Goal: Complete application form: Complete application form

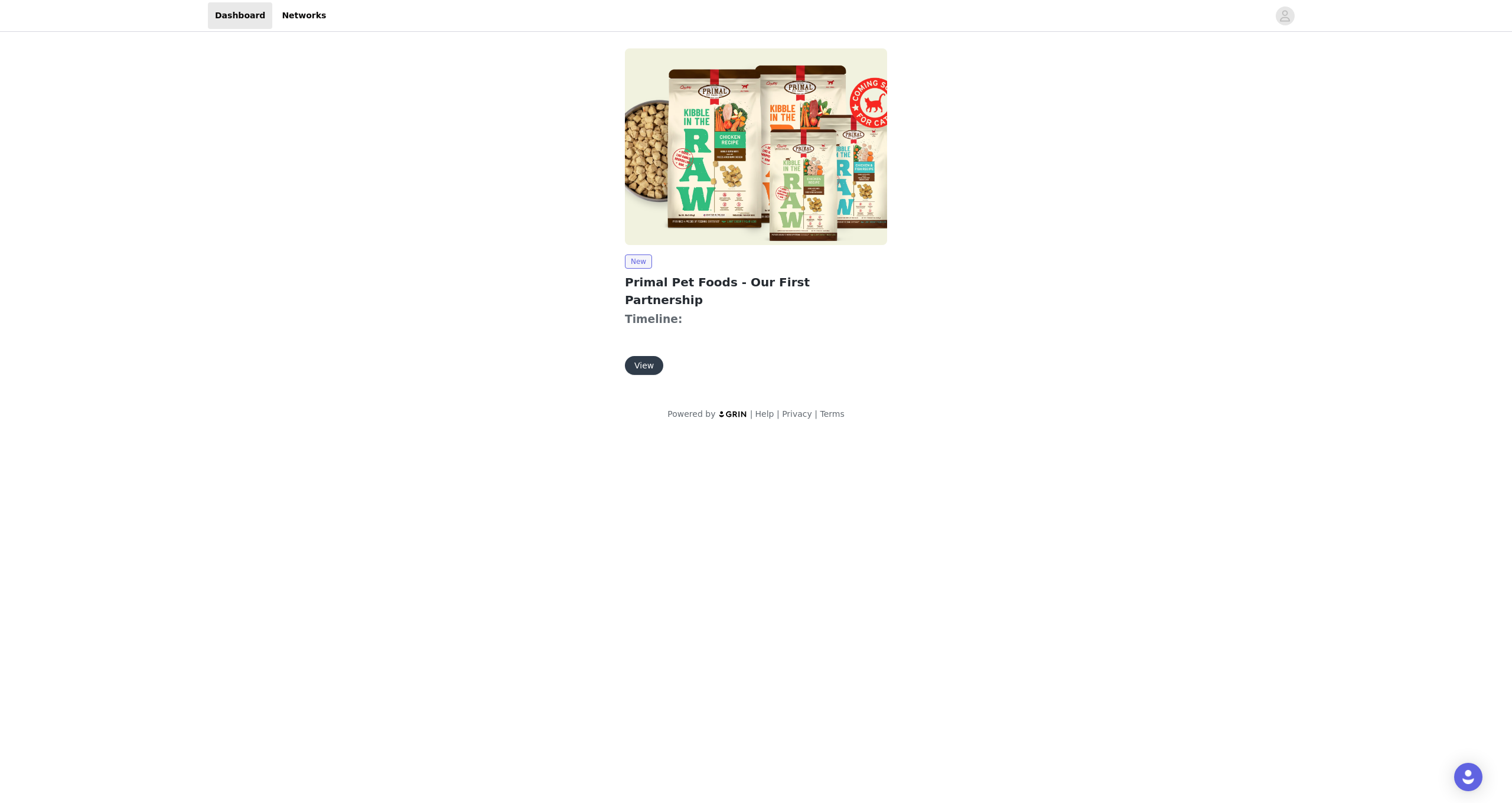
click at [645, 356] on button "View" at bounding box center [644, 365] width 38 height 19
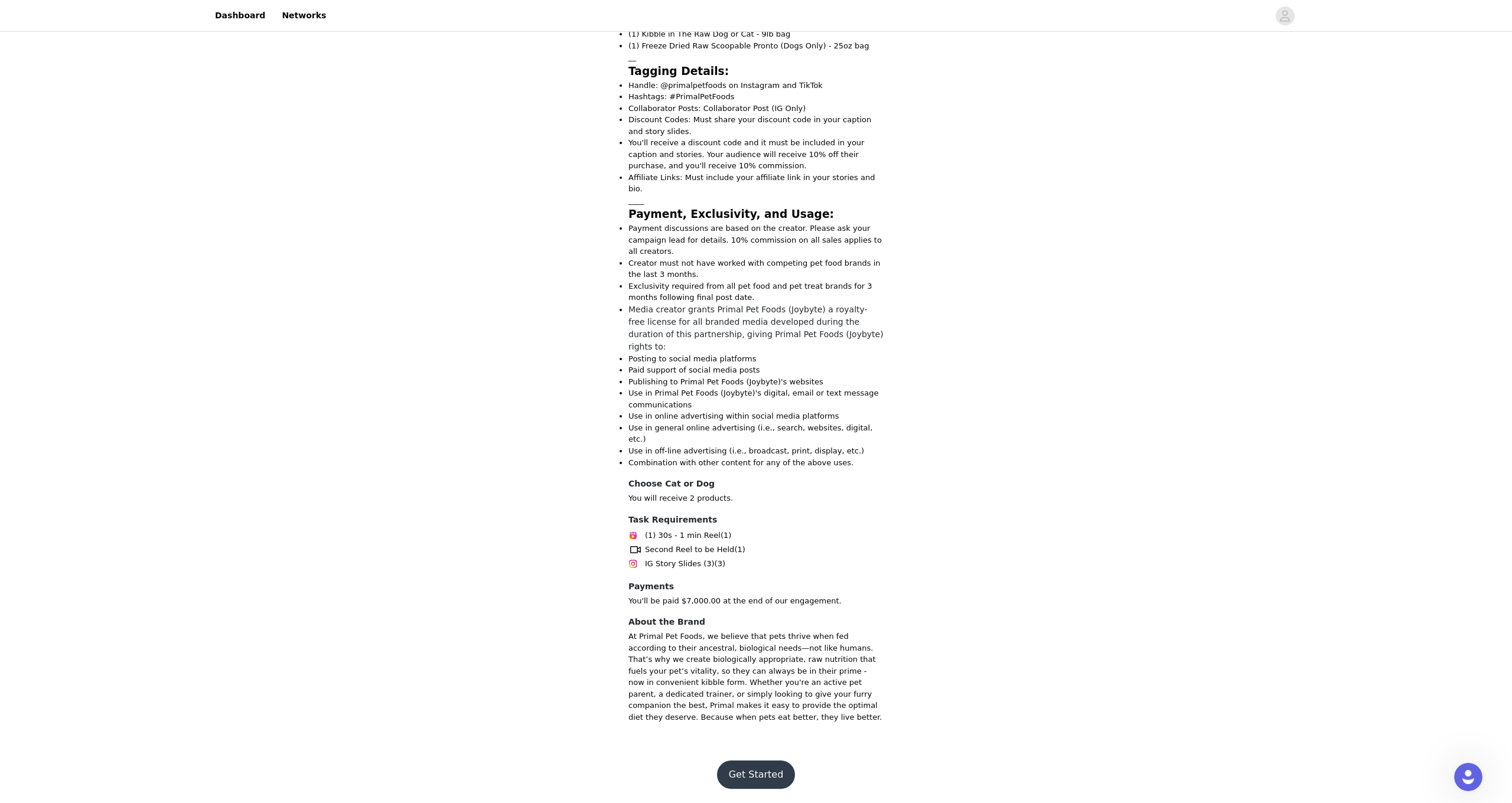
scroll to position [562, 0]
click at [756, 766] on button "Get Started" at bounding box center [756, 774] width 78 height 28
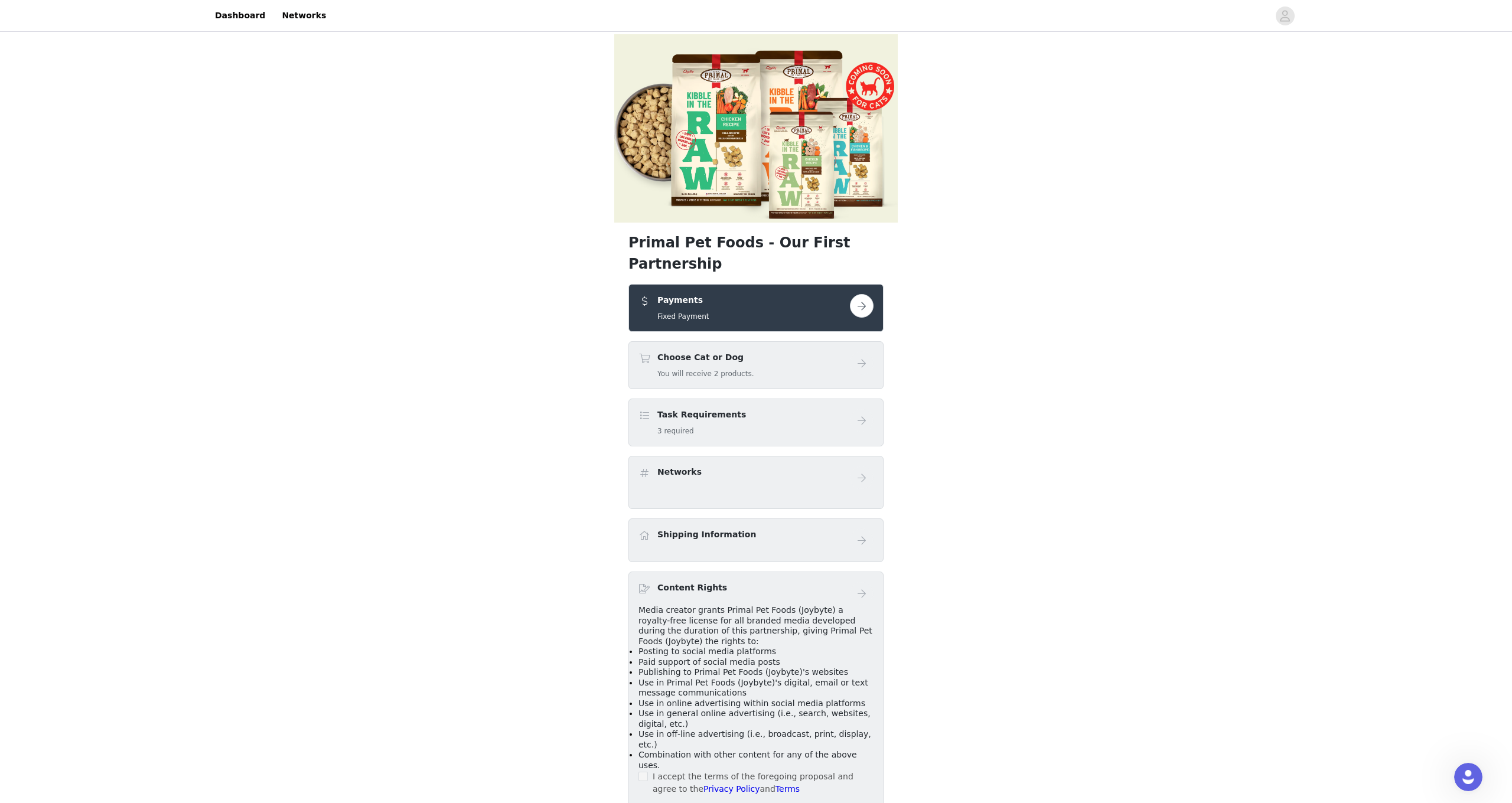
click at [862, 318] on button "button" at bounding box center [861, 306] width 24 height 24
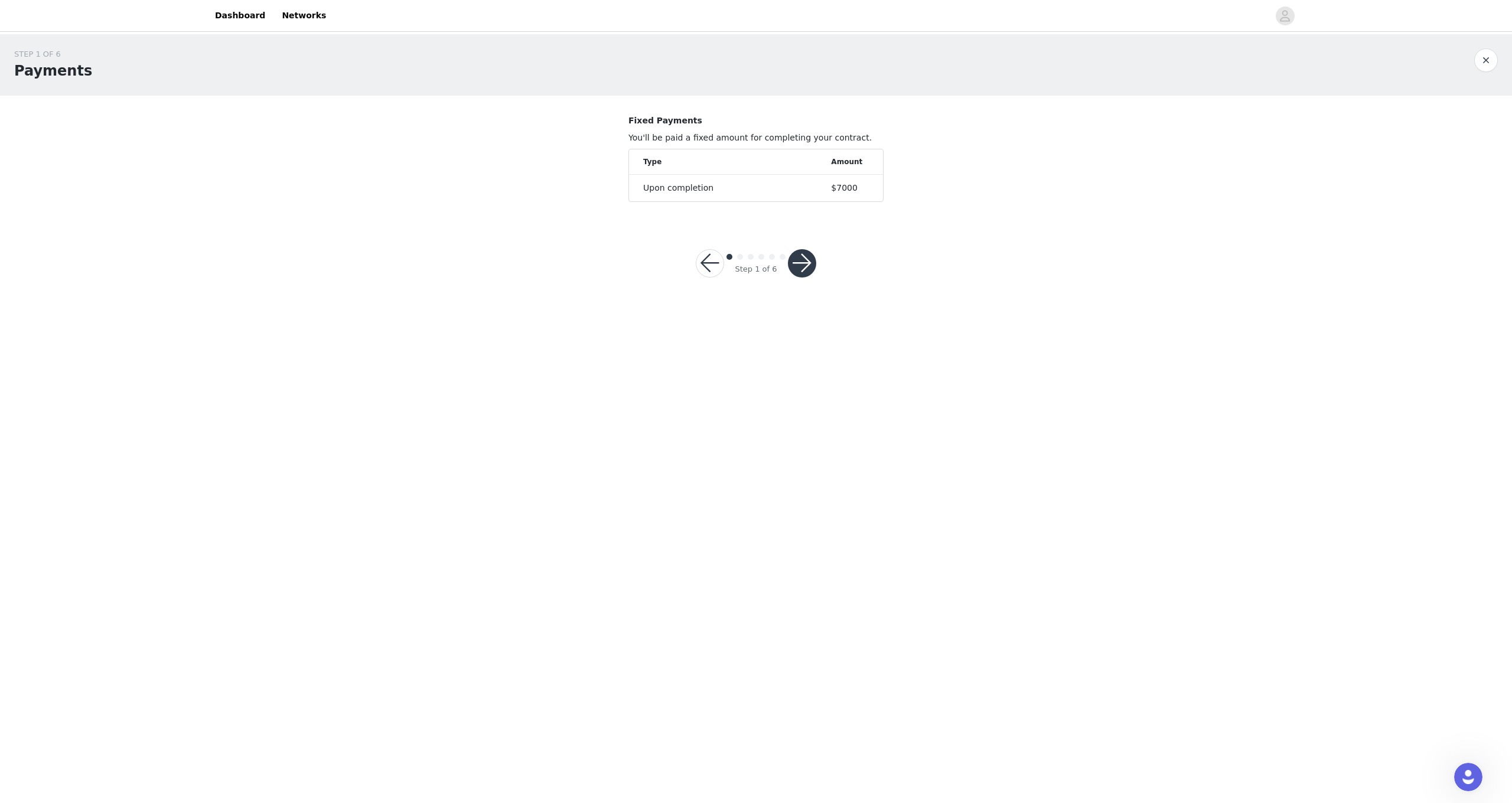
click at [808, 271] on button "button" at bounding box center [801, 262] width 28 height 28
click at [806, 259] on button "button" at bounding box center [801, 263] width 28 height 28
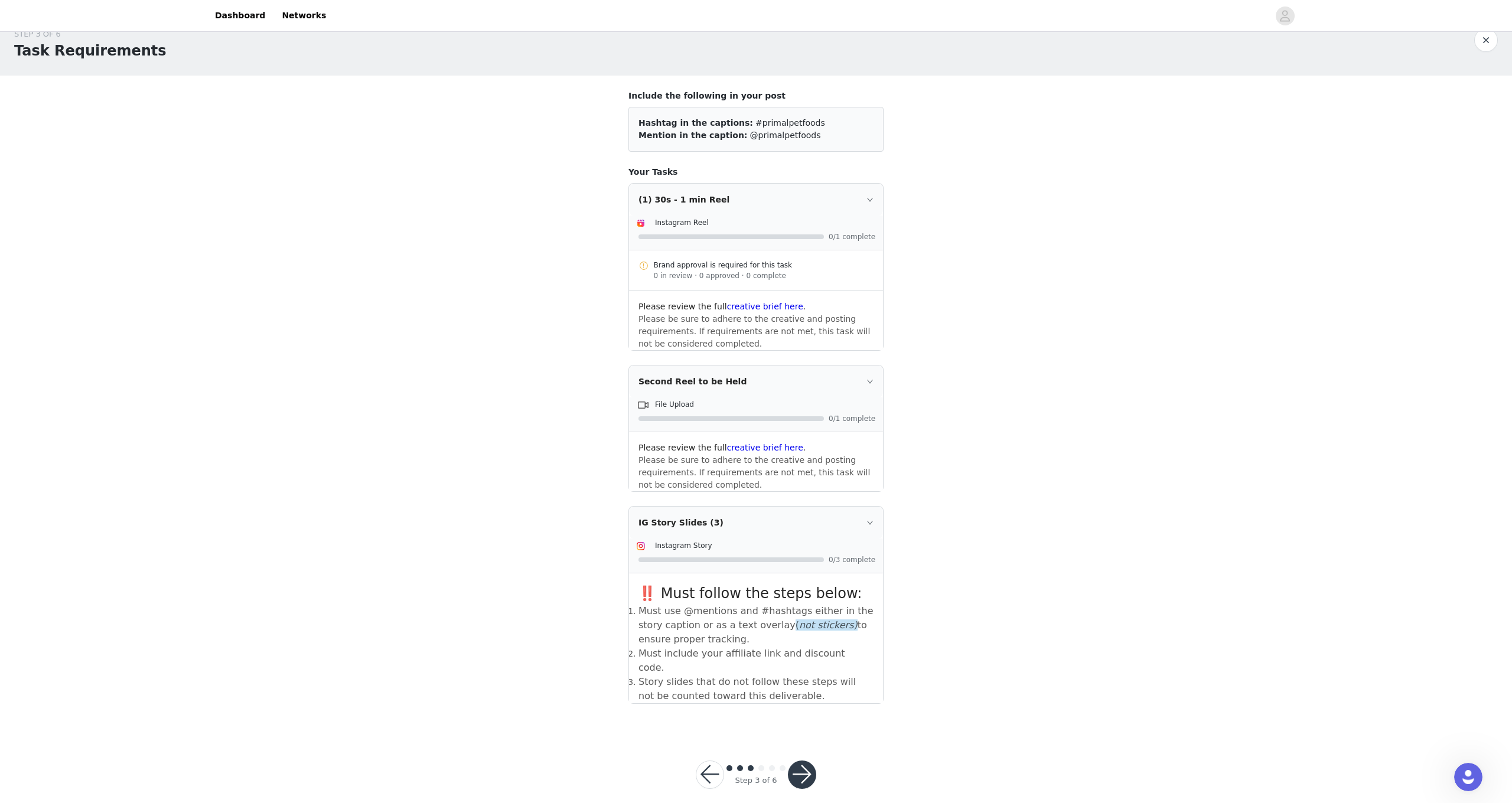
scroll to position [19, 0]
click at [863, 200] on div "(1) 30s - 1 min Reel" at bounding box center [755, 200] width 254 height 32
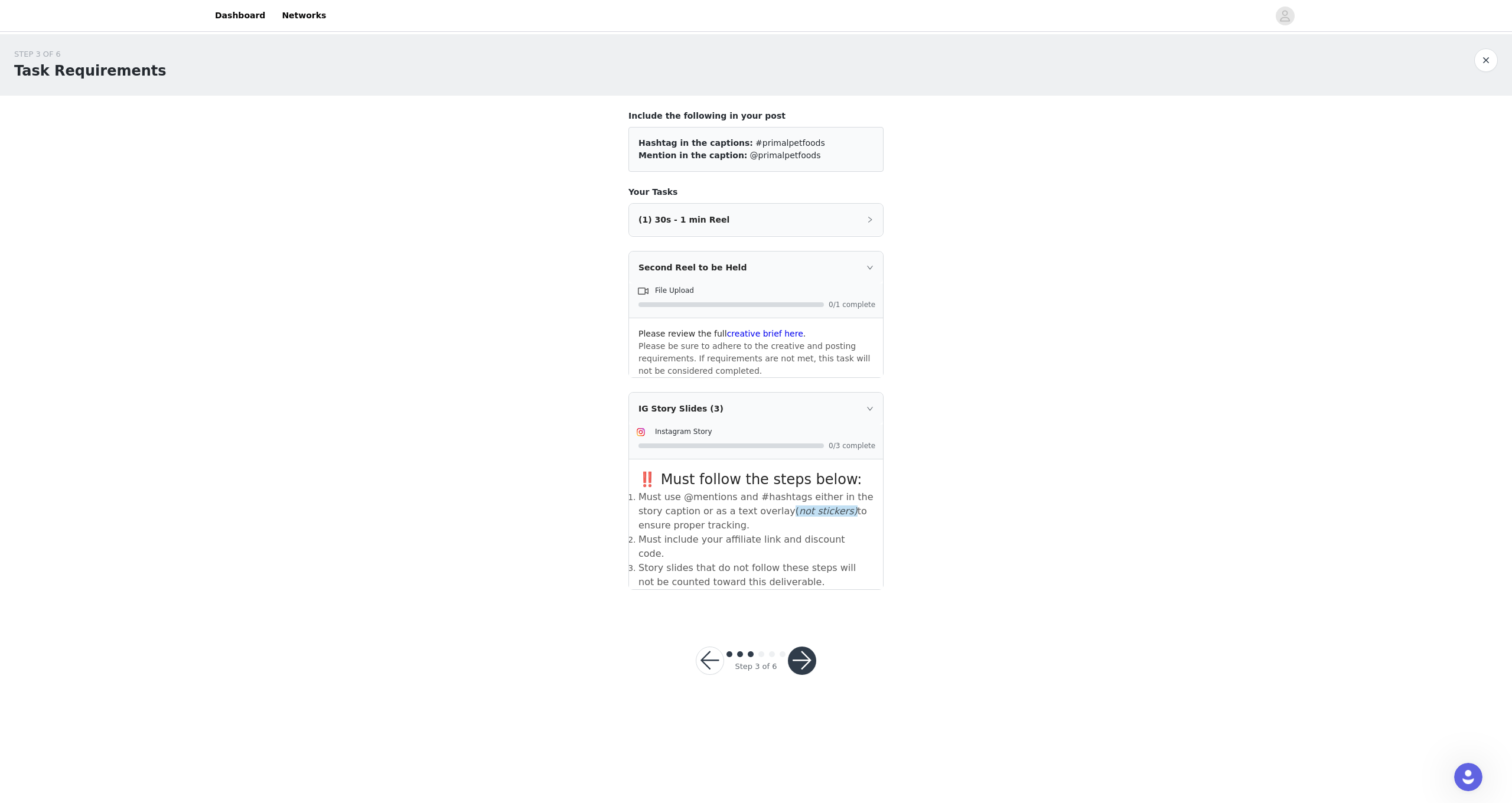
scroll to position [0, 0]
click at [856, 226] on div "(1) 30s - 1 min Reel" at bounding box center [755, 219] width 254 height 32
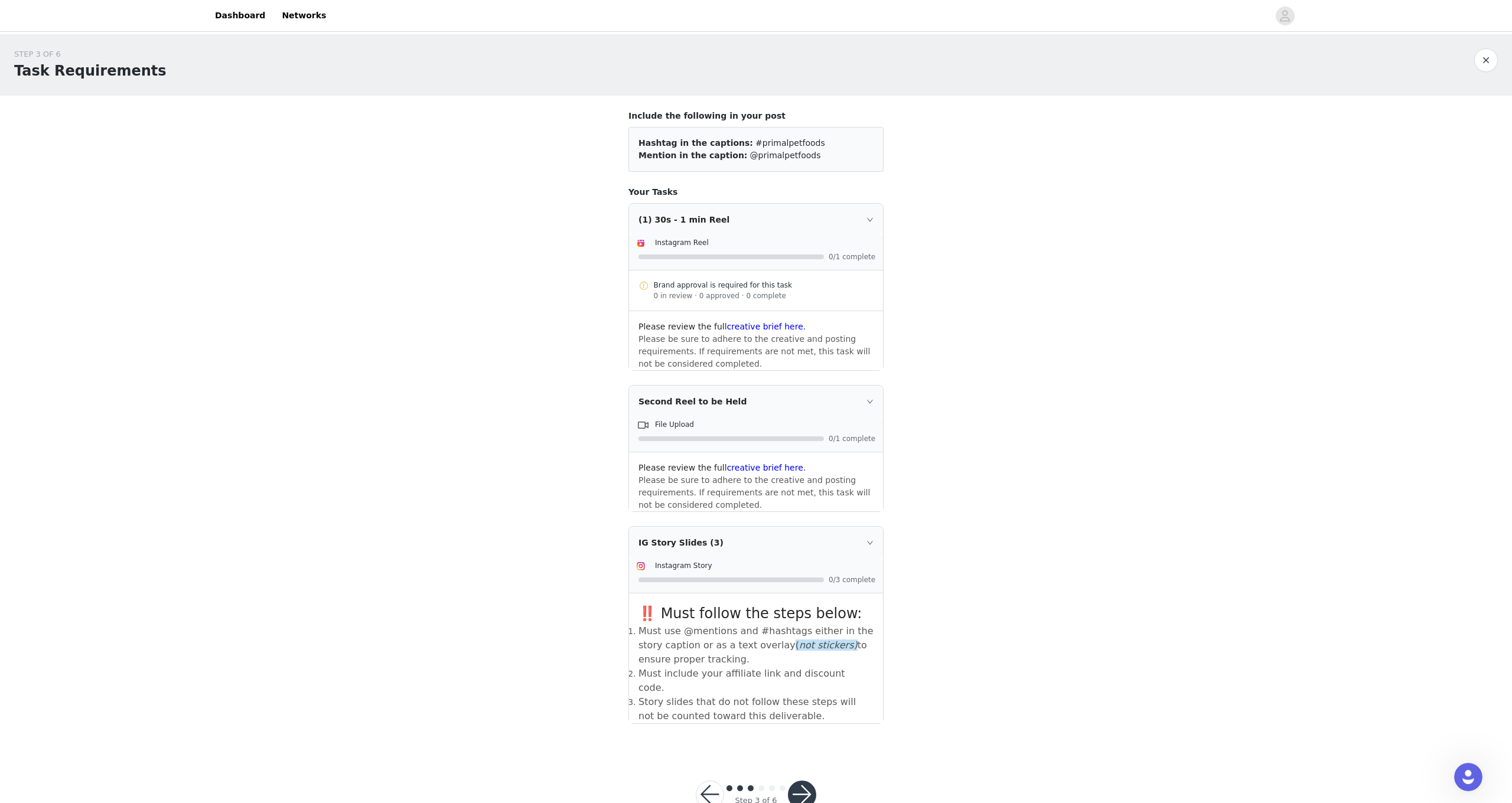
click at [856, 226] on div "(1) 30s - 1 min Reel" at bounding box center [755, 219] width 254 height 32
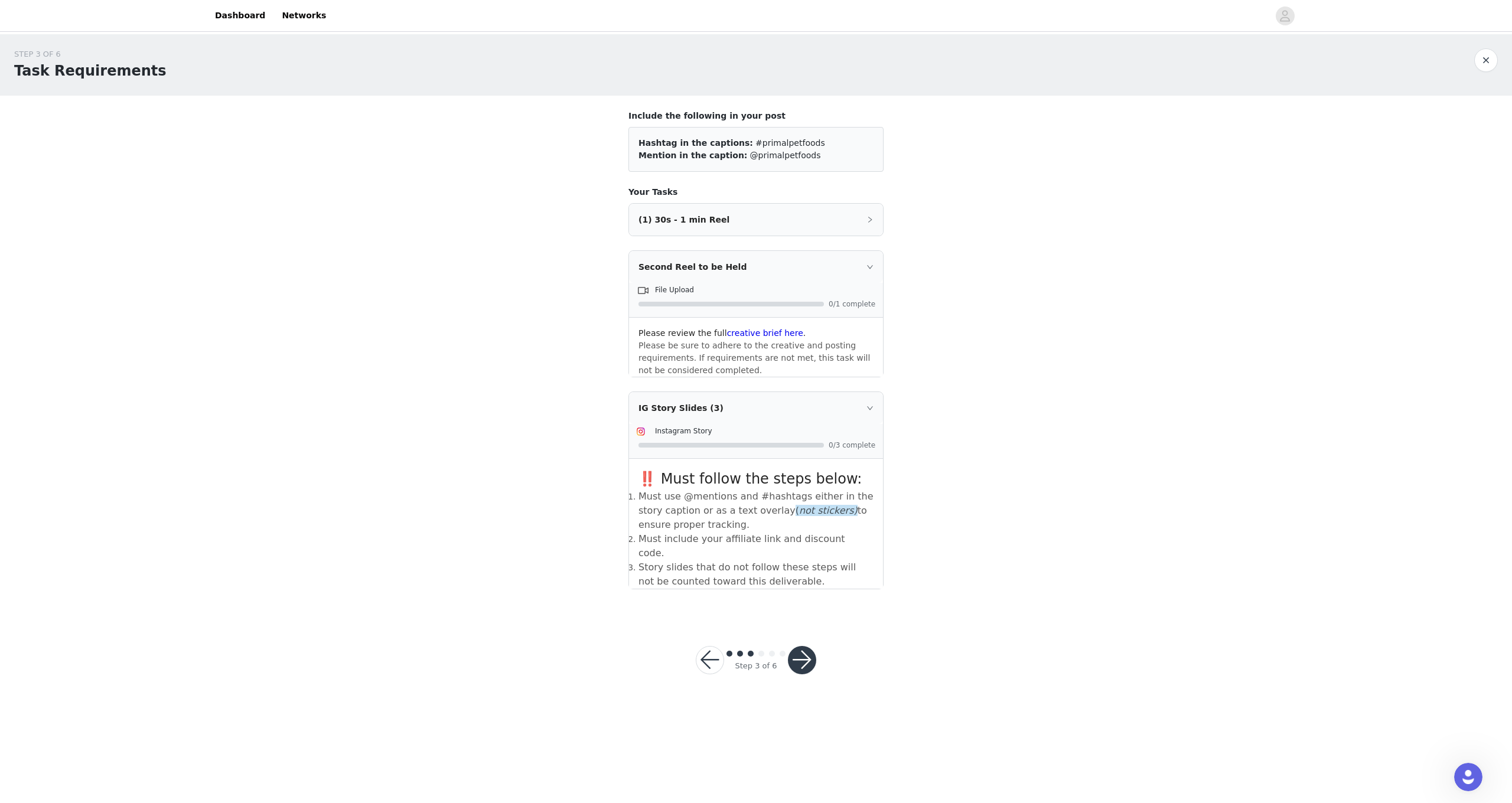
click at [866, 284] on div "File Upload" at bounding box center [765, 289] width 221 height 12
click at [944, 628] on div "STEP 3 OF 6 Task Requirements Include the following in your post Hashtag in the…" at bounding box center [756, 368] width 1512 height 668
click at [809, 646] on button "button" at bounding box center [801, 659] width 28 height 28
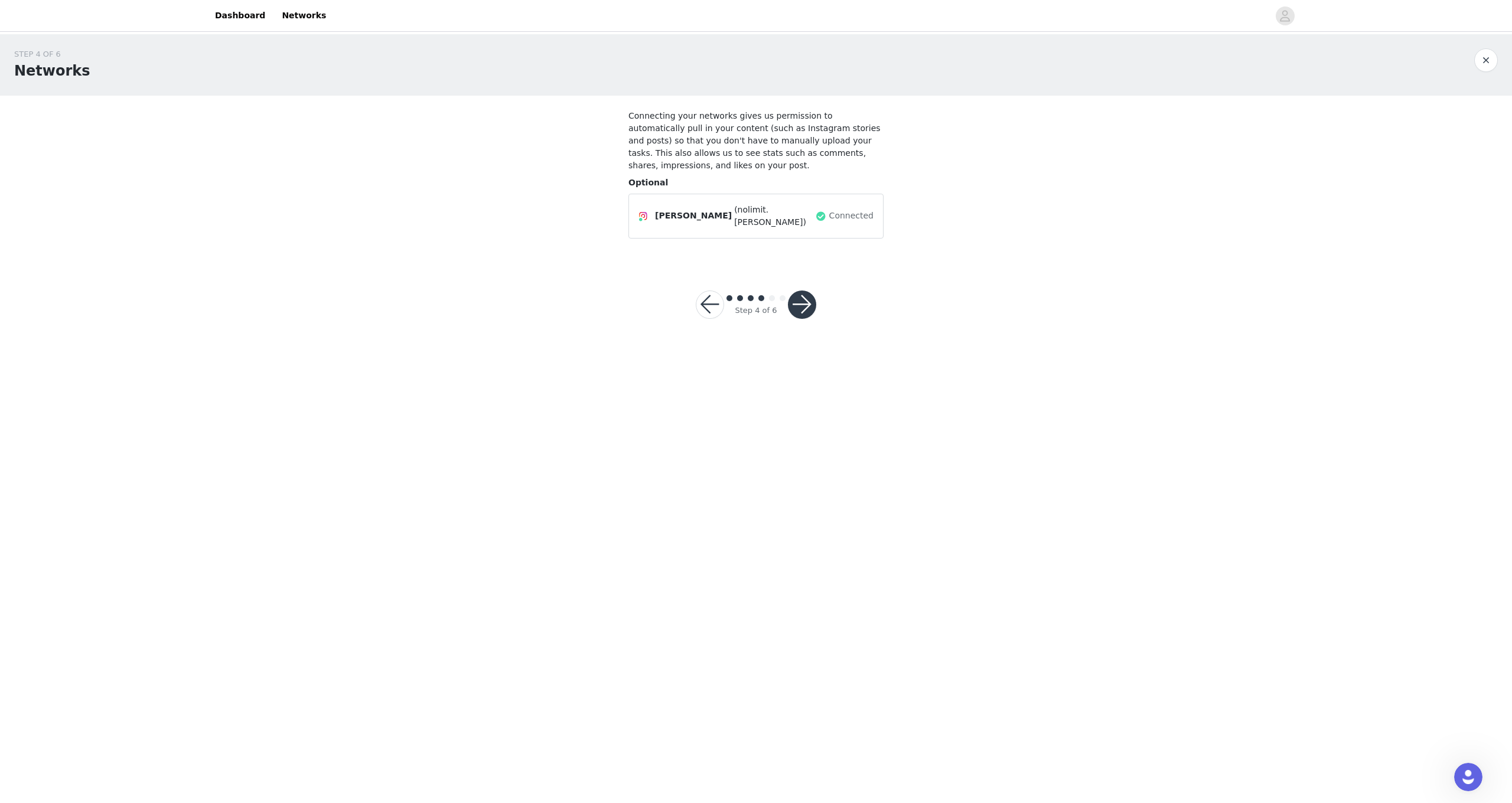
click at [812, 306] on button "button" at bounding box center [801, 304] width 28 height 28
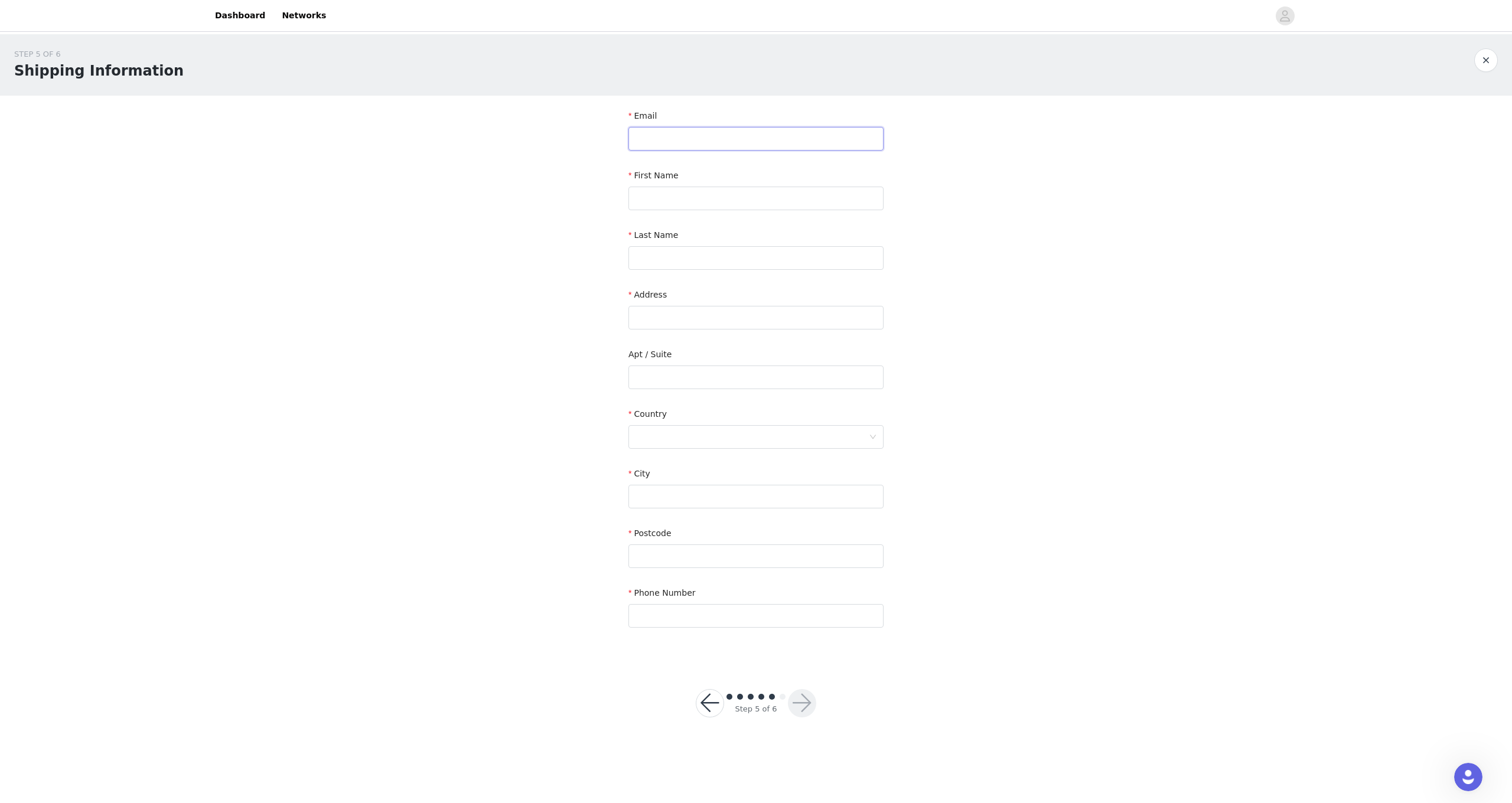
click at [709, 140] on input "text" at bounding box center [756, 139] width 255 height 24
type input "[EMAIL_ADDRESS][DOMAIN_NAME]"
type input "[PERSON_NAME]"
type input "Borregales"
type input "[STREET_ADDRESS][PERSON_NAME]"
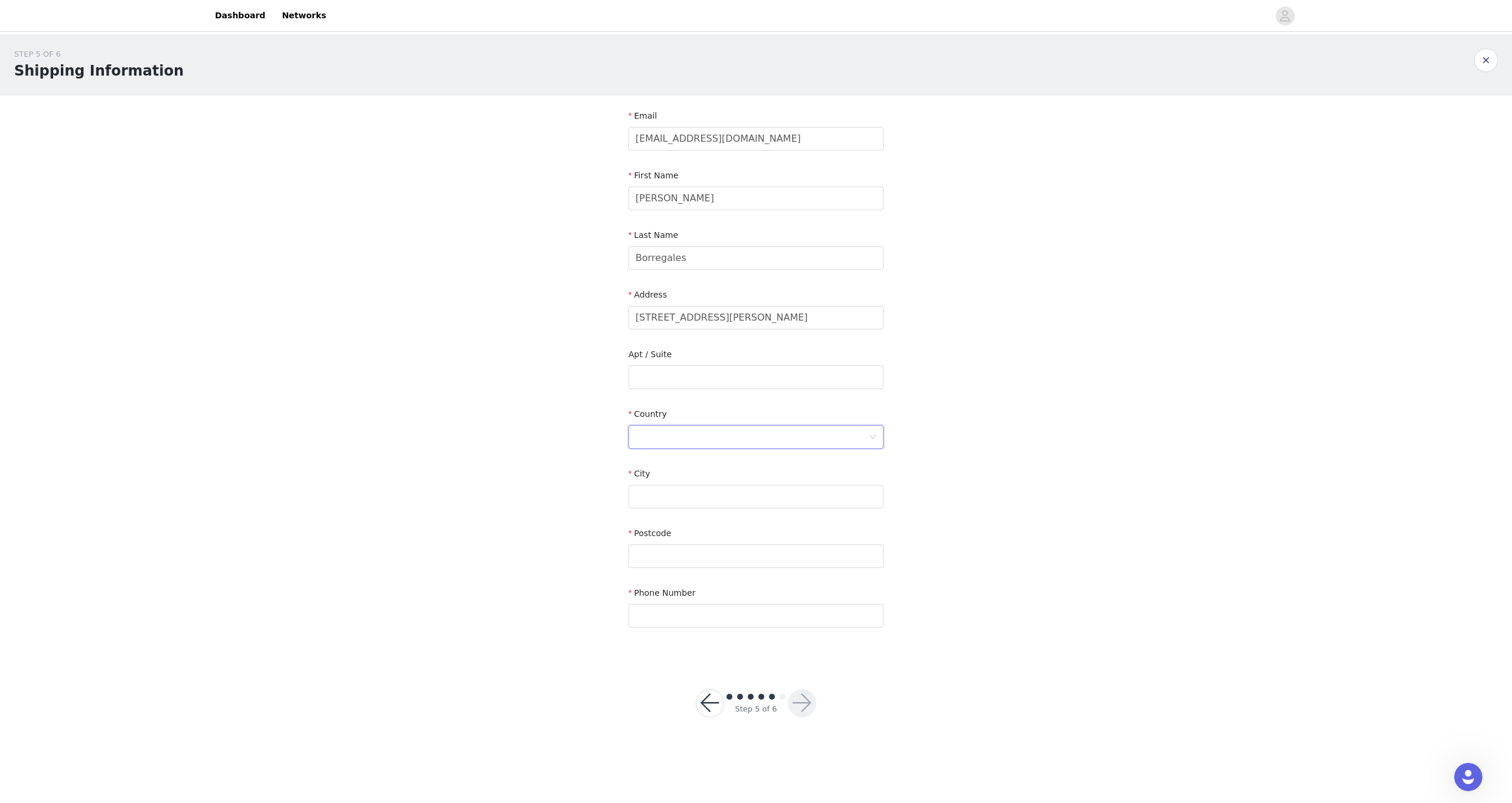
click at [865, 439] on div at bounding box center [752, 436] width 233 height 22
click at [778, 463] on li "[GEOGRAPHIC_DATA]" at bounding box center [756, 462] width 255 height 19
click at [773, 490] on input "text" at bounding box center [756, 495] width 255 height 24
type input "Holliston"
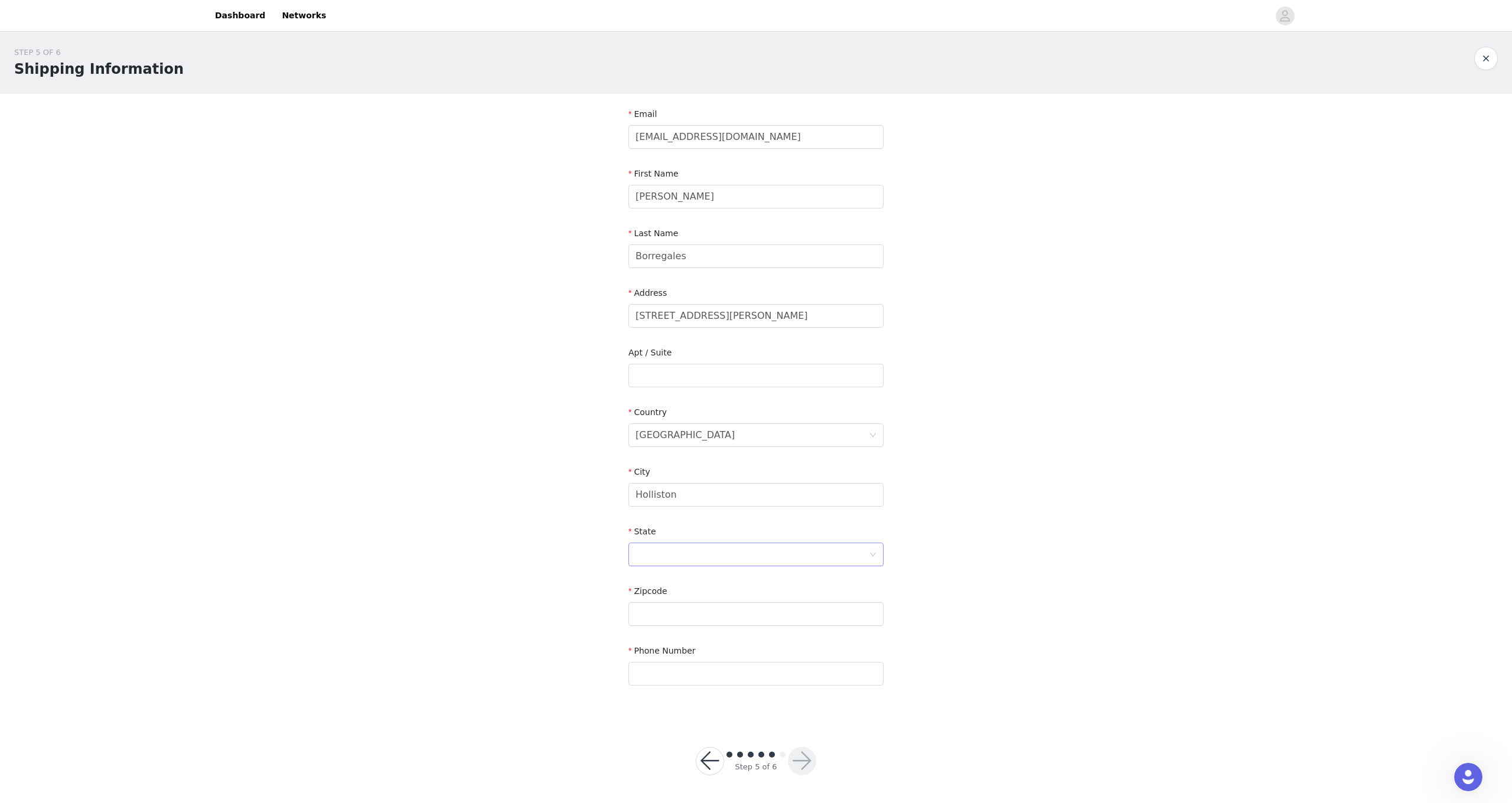
click at [779, 549] on div at bounding box center [752, 554] width 233 height 22
type input "[PERSON_NAME]"
type input "01746"
click at [814, 670] on input "text" at bounding box center [756, 673] width 255 height 24
type input "[PHONE_NUMBER]"
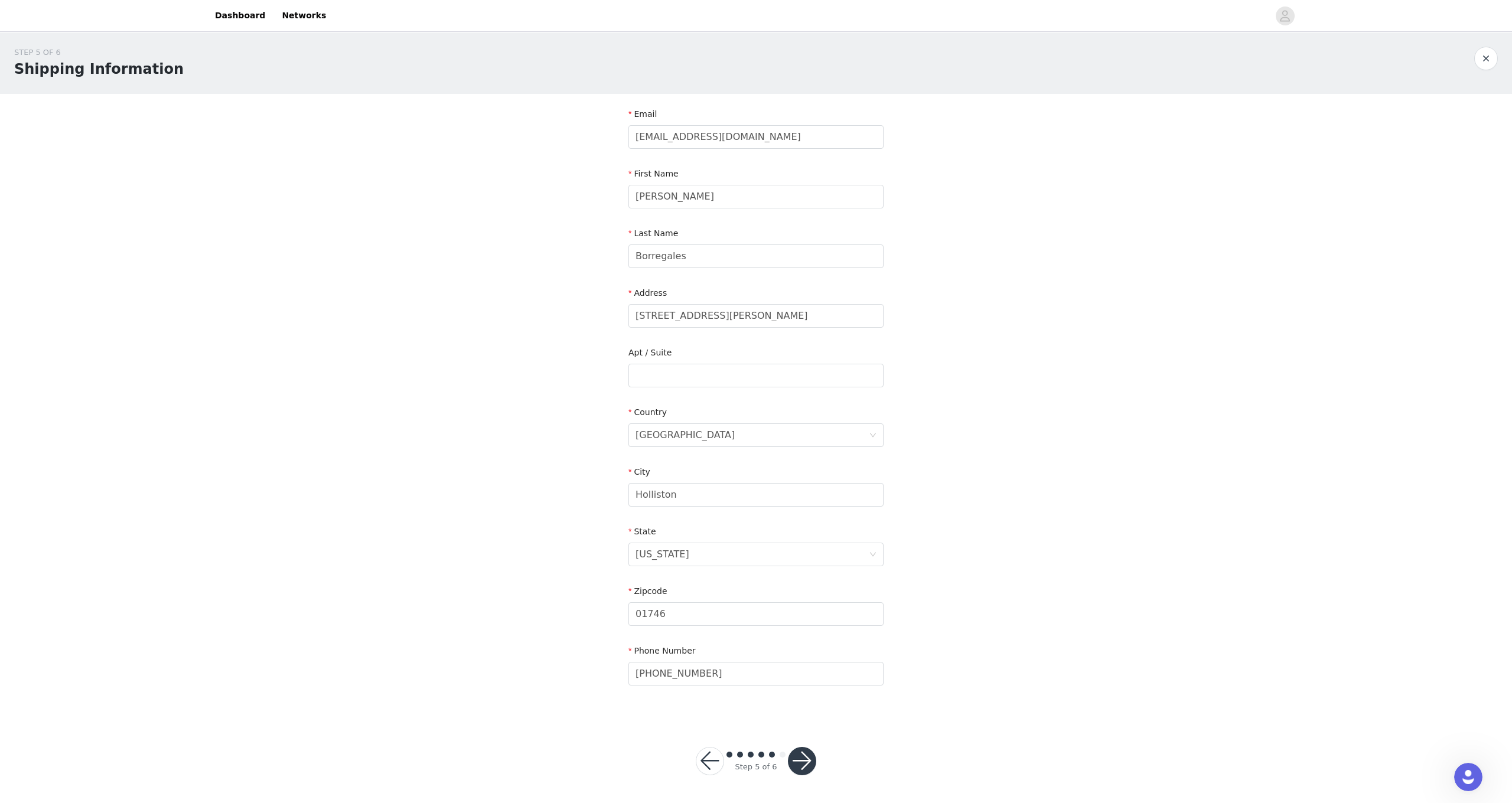
click at [803, 766] on button "button" at bounding box center [801, 761] width 28 height 28
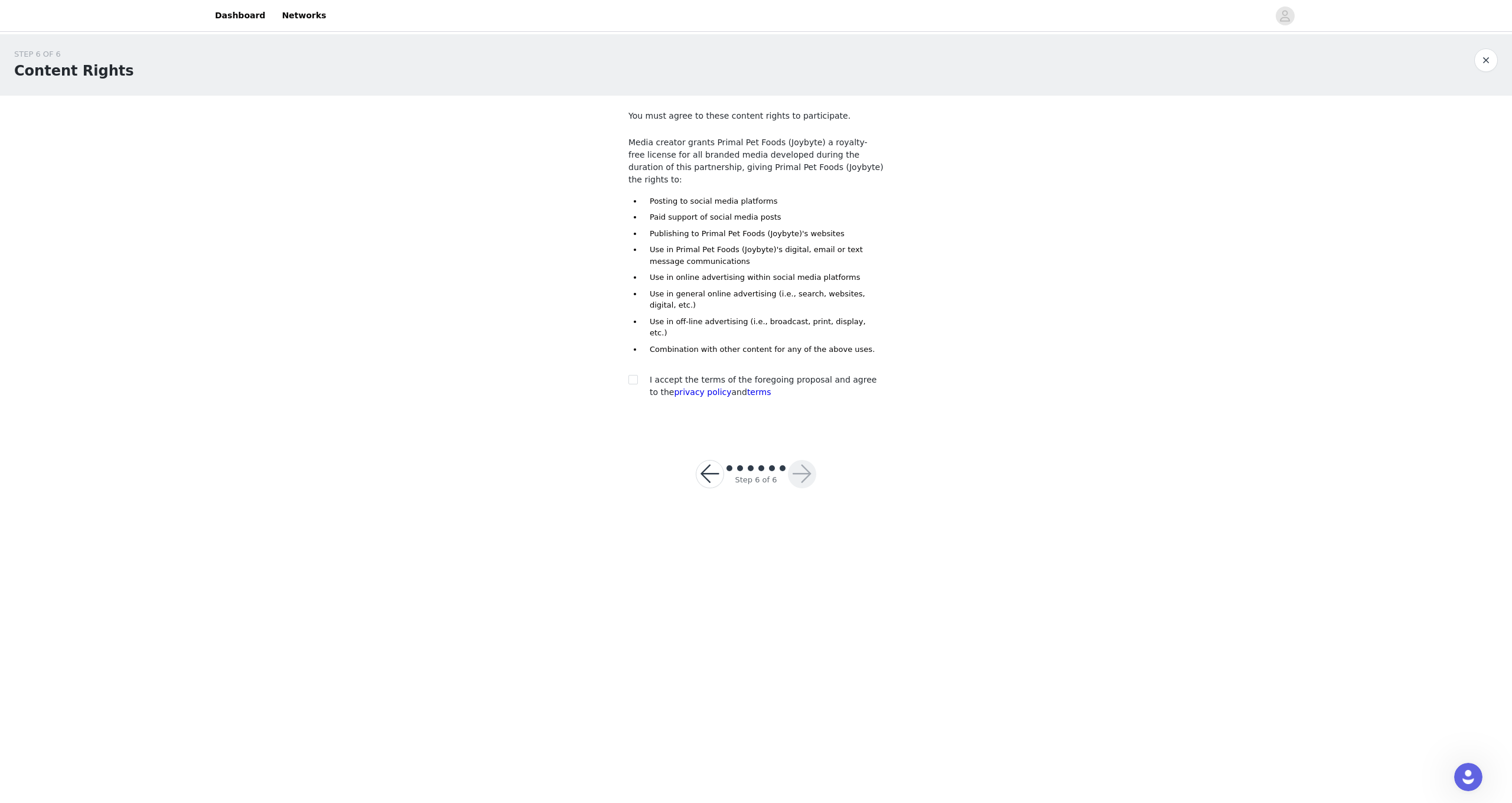
click at [638, 374] on div at bounding box center [637, 380] width 17 height 12
click at [632, 375] on input "checkbox" at bounding box center [632, 378] width 8 height 8
checkbox input "true"
click at [793, 460] on button "button" at bounding box center [801, 474] width 28 height 28
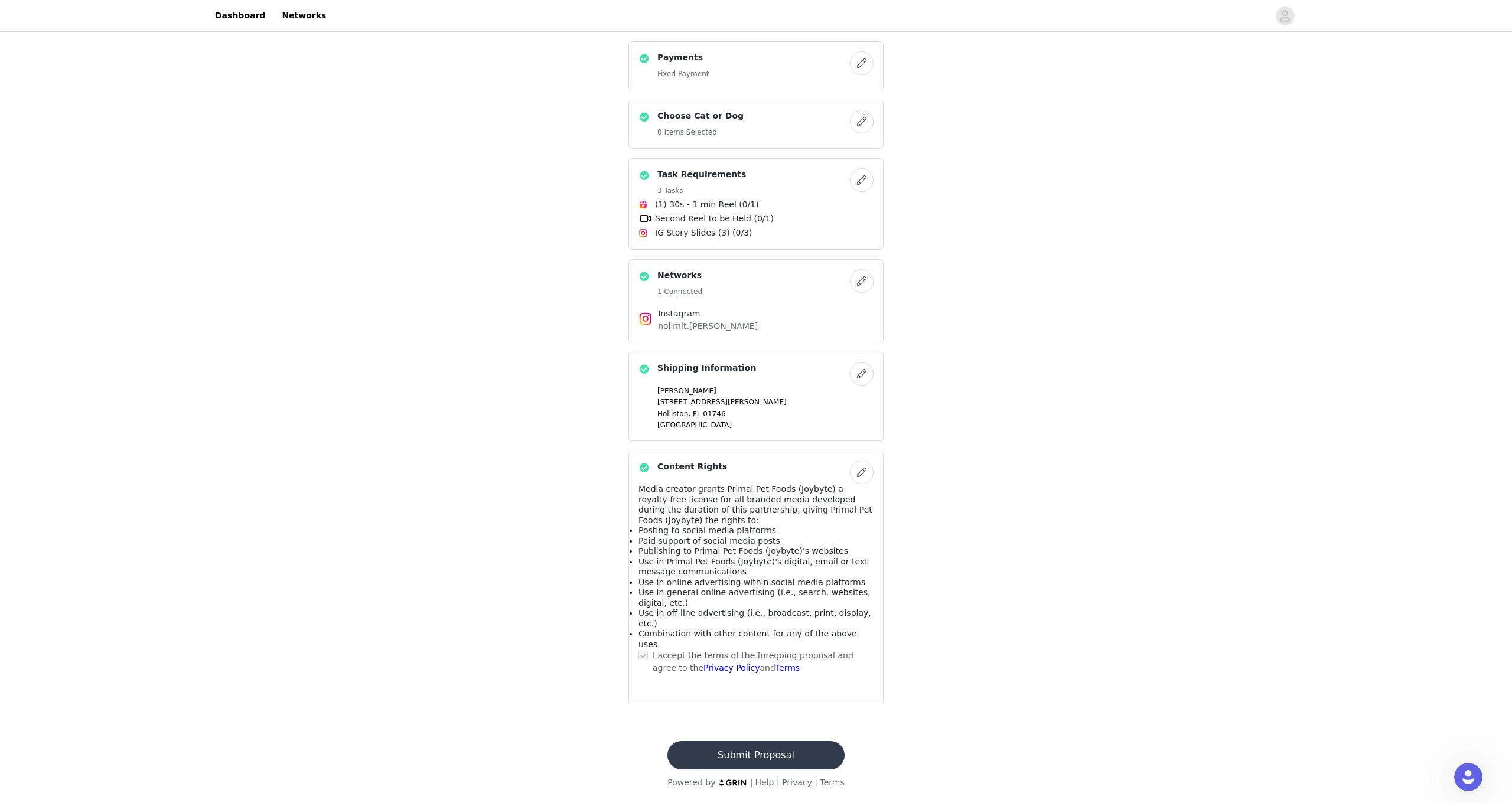
scroll to position [292, 0]
click at [784, 750] on button "Submit Proposal" at bounding box center [755, 754] width 176 height 28
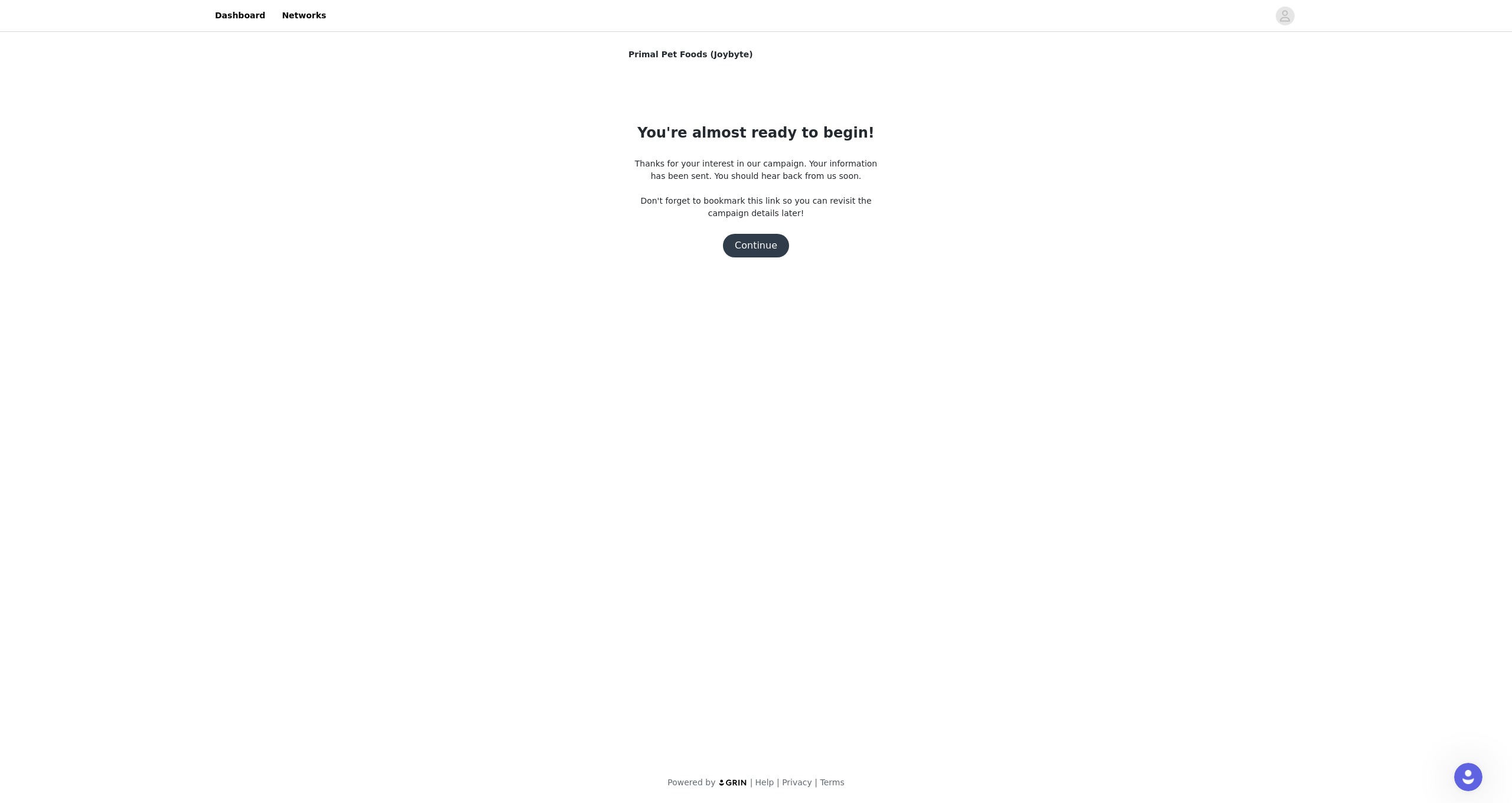
scroll to position [0, 1]
click at [757, 257] on button "Continue" at bounding box center [756, 245] width 66 height 24
